Goal: Consume media (video, audio): Consume media (video, audio)

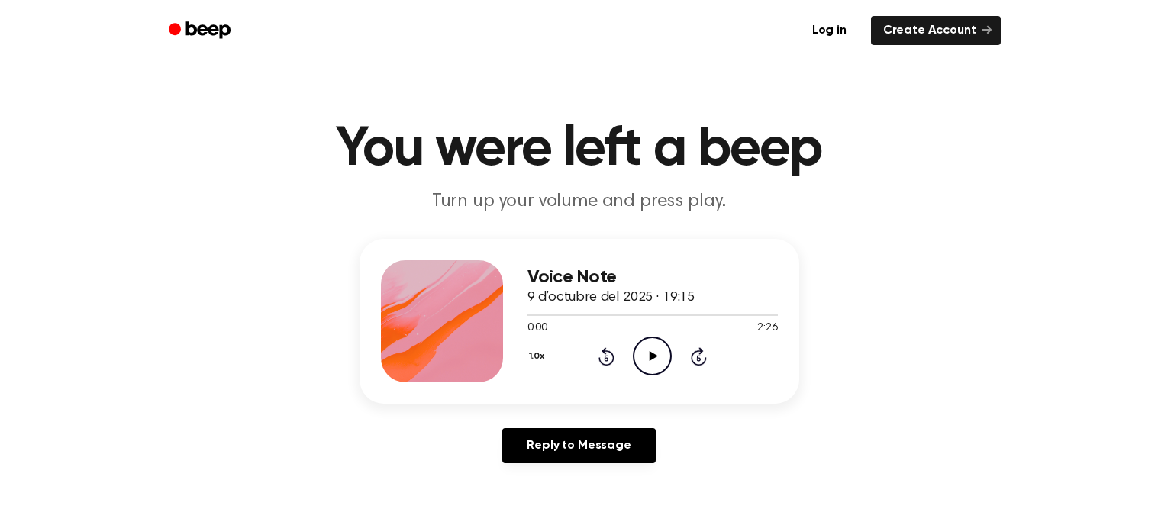
click at [646, 356] on icon "Play Audio" at bounding box center [652, 356] width 39 height 39
click at [647, 348] on icon "Play Audio" at bounding box center [652, 356] width 39 height 39
click at [657, 349] on icon "Play Audio" at bounding box center [652, 356] width 39 height 39
click at [665, 365] on icon "Play Audio" at bounding box center [652, 356] width 39 height 39
click at [655, 356] on icon "Pause Audio" at bounding box center [652, 356] width 39 height 39
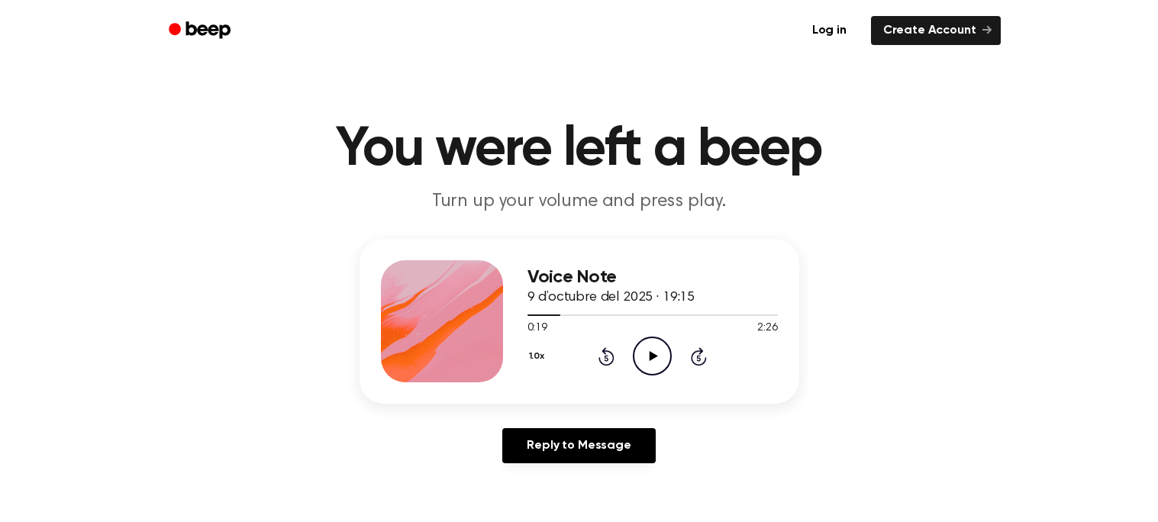
click at [655, 356] on icon at bounding box center [653, 356] width 8 height 10
click at [640, 366] on icon "Play Audio" at bounding box center [652, 356] width 39 height 39
click at [643, 348] on icon "Play Audio" at bounding box center [652, 356] width 39 height 39
click at [647, 352] on icon "Play Audio" at bounding box center [652, 356] width 39 height 39
click at [659, 342] on icon "Play Audio" at bounding box center [652, 356] width 39 height 39
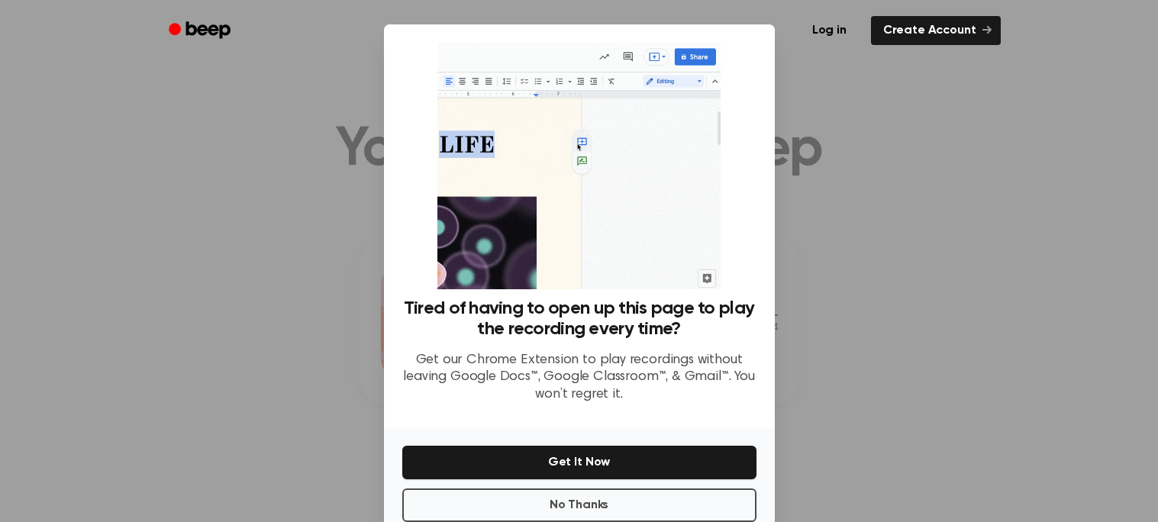
click at [966, 308] on div at bounding box center [579, 261] width 1158 height 522
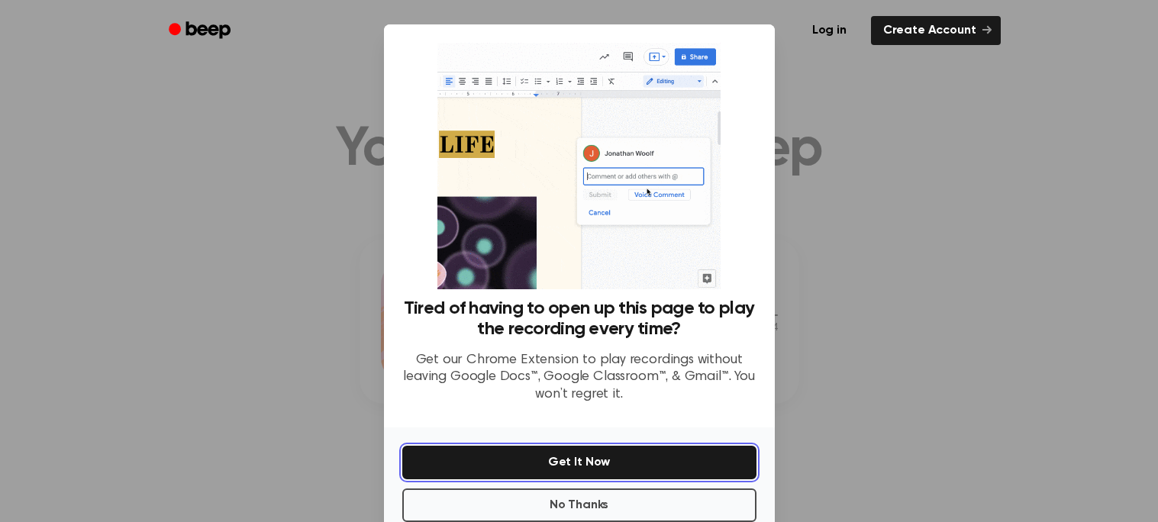
click at [610, 452] on button "Get It Now" at bounding box center [579, 463] width 354 height 34
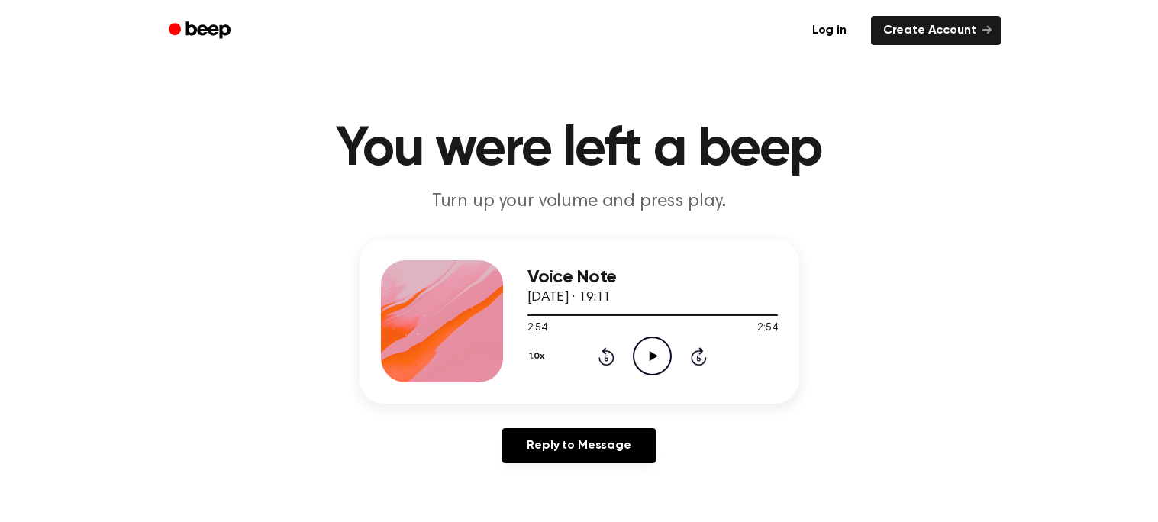
click at [659, 356] on icon "Play Audio" at bounding box center [652, 356] width 39 height 39
click at [652, 362] on icon "Play Audio" at bounding box center [652, 356] width 39 height 39
click at [652, 362] on icon "Pause Audio" at bounding box center [652, 356] width 39 height 39
